Goal: Information Seeking & Learning: Check status

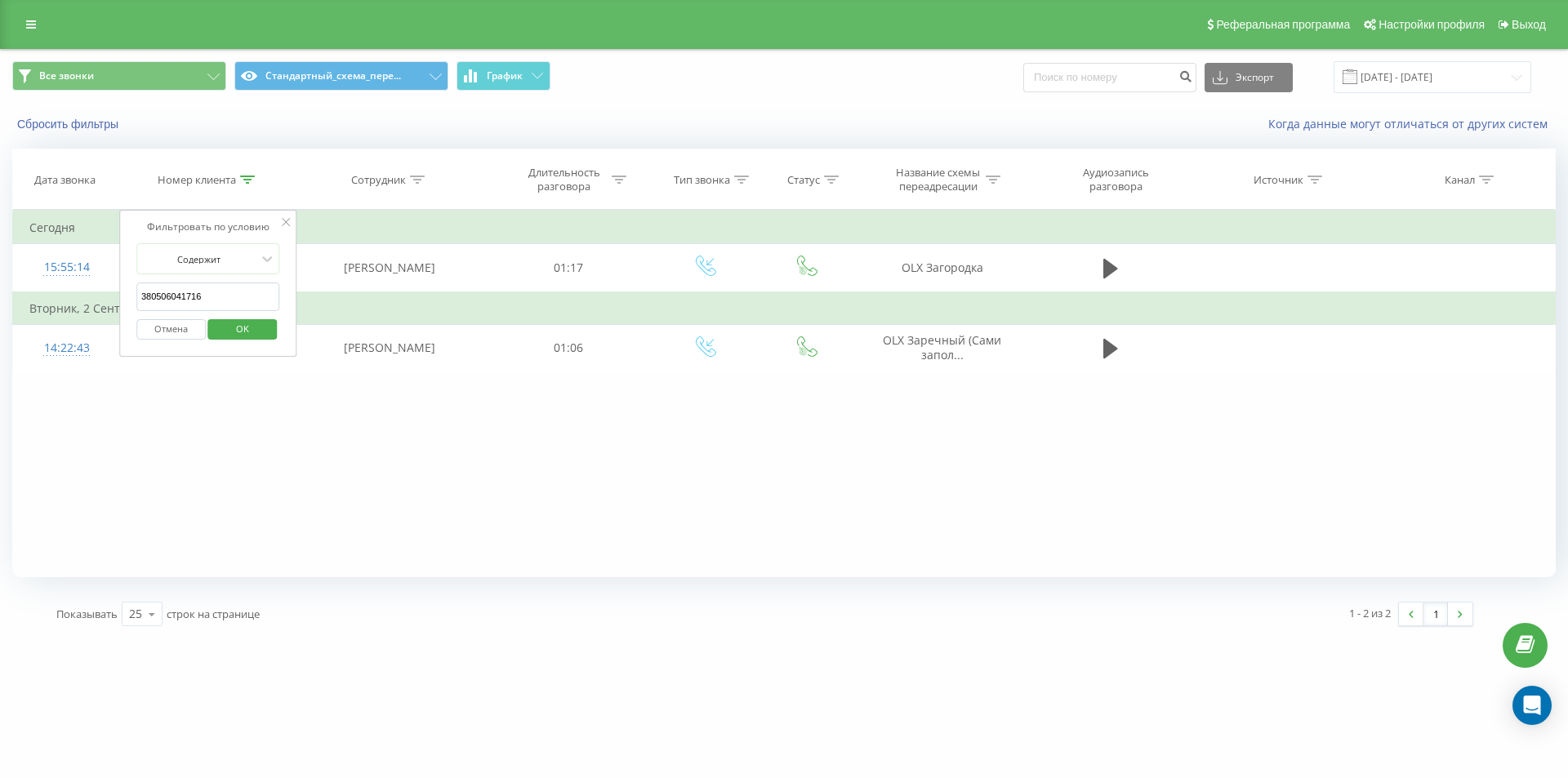
drag, startPoint x: 233, startPoint y: 283, endPoint x: 0, endPoint y: 182, distance: 253.9
click at [36, 217] on table "Фильтровать по условию Содержит 380506041716 Отмена OK Фильтровать по условию С…" at bounding box center [784, 291] width 1544 height 162
paste input "930220270"
click button "OK" at bounding box center [242, 330] width 70 height 20
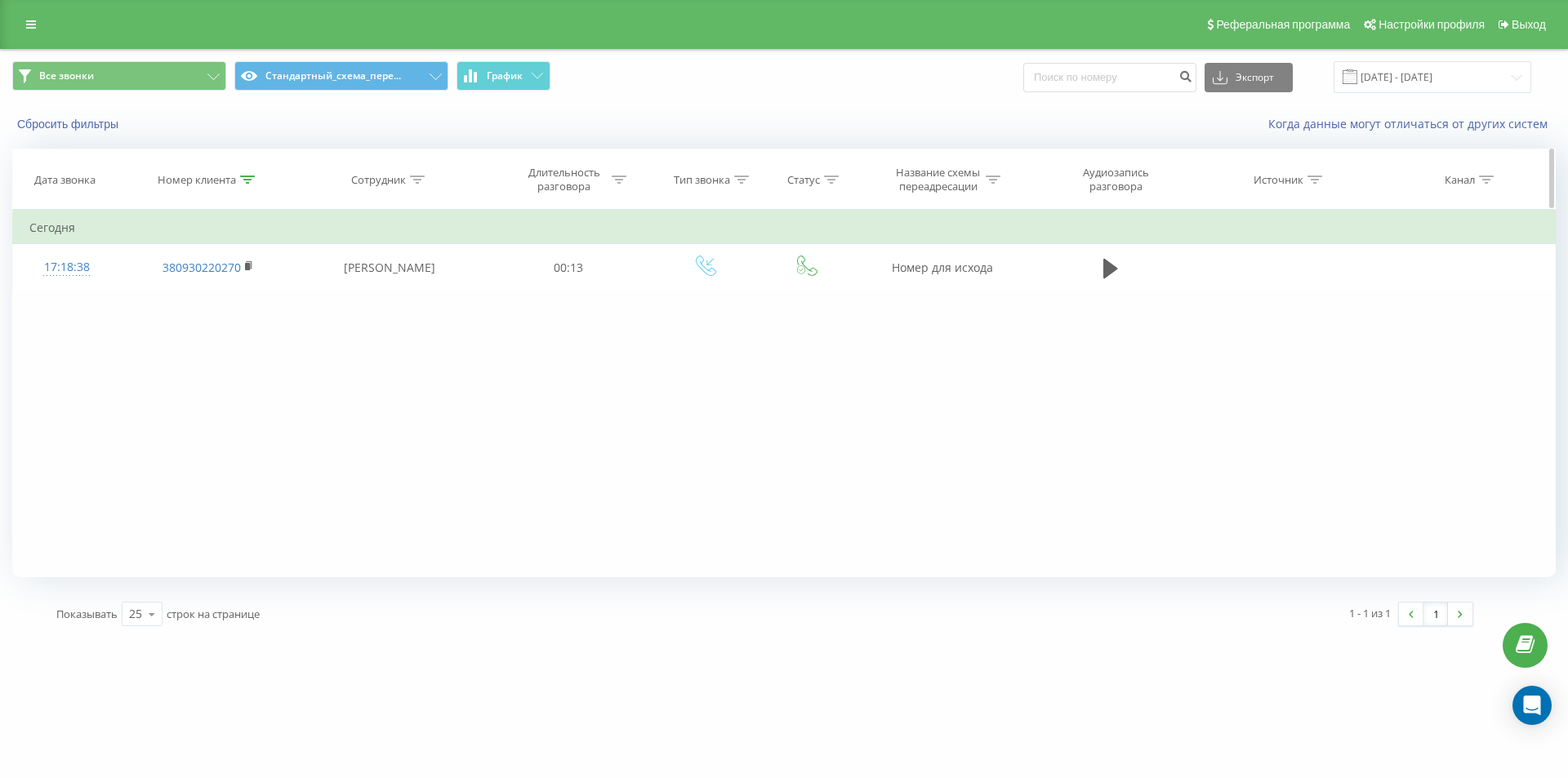
click at [250, 181] on icon at bounding box center [248, 179] width 15 height 8
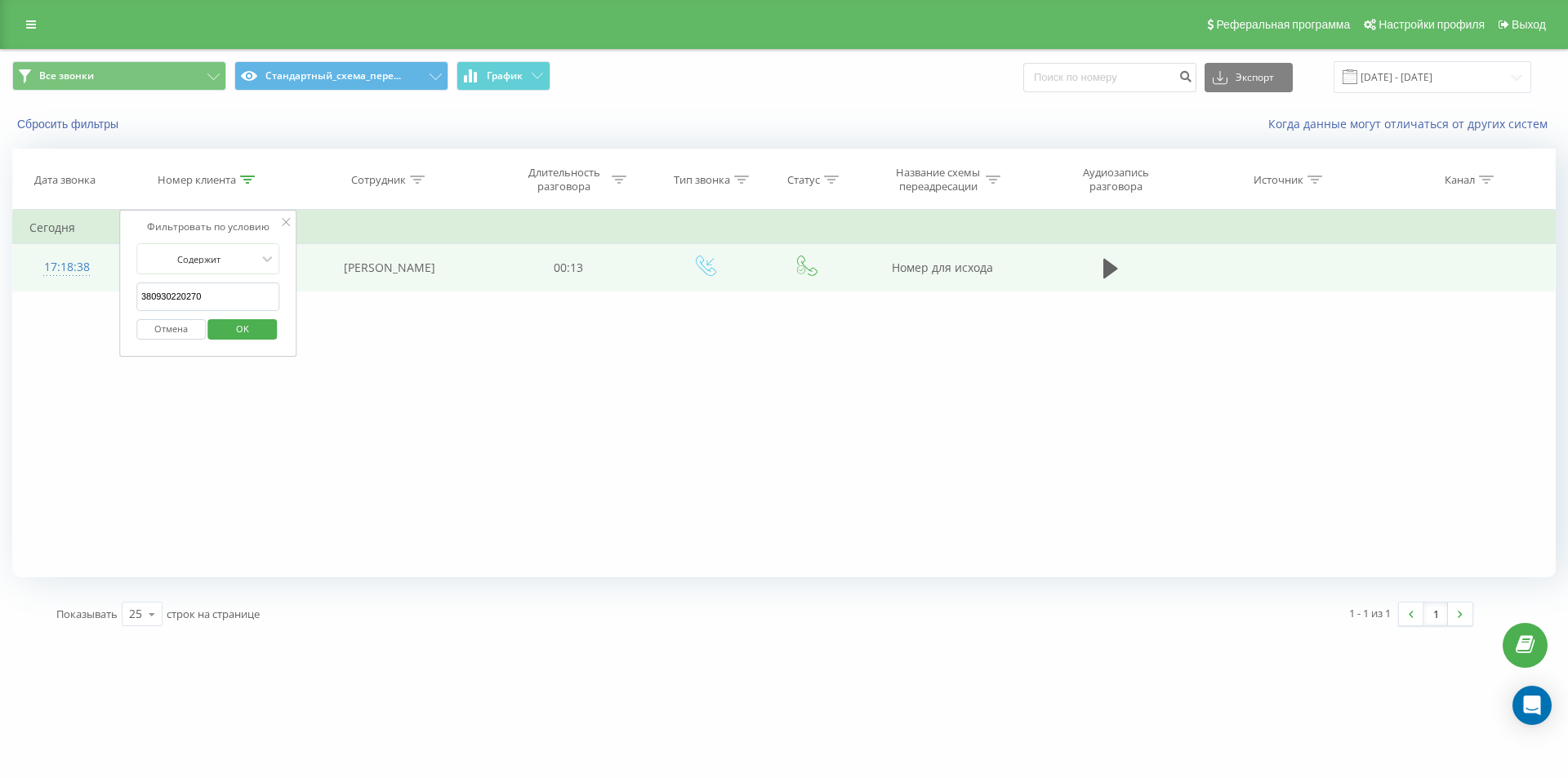
drag, startPoint x: 218, startPoint y: 302, endPoint x: 76, endPoint y: 253, distance: 150.2
click at [99, 265] on table "Фильтровать по условию Содержит 380930220270 Отмена OK Фильтровать по условию С…" at bounding box center [784, 251] width 1544 height 82
paste input "505375117"
type input "380505375117"
click button "OK" at bounding box center [242, 330] width 70 height 20
